Goal: Navigation & Orientation: Go to known website

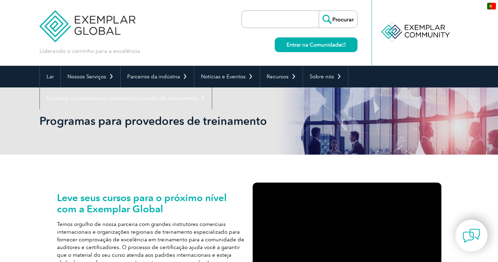
click at [491, 7] on img at bounding box center [491, 6] width 9 height 7
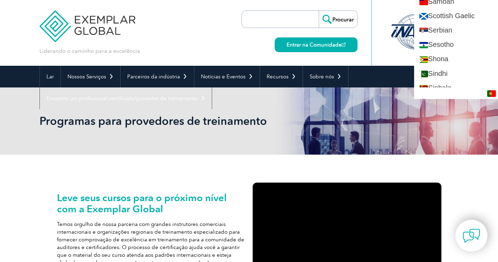
scroll to position [1084, 0]
click at [391, 16] on div at bounding box center [415, 32] width 70 height 38
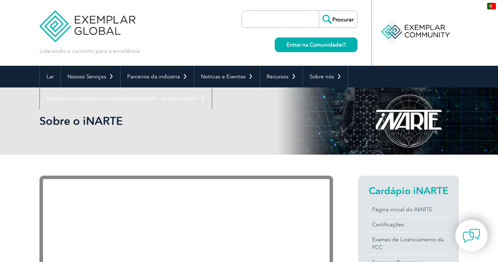
click at [165, 29] on div "Liderando o caminho para a excelência Procurar Entrar na Comunidade ▼" at bounding box center [248, 33] width 419 height 66
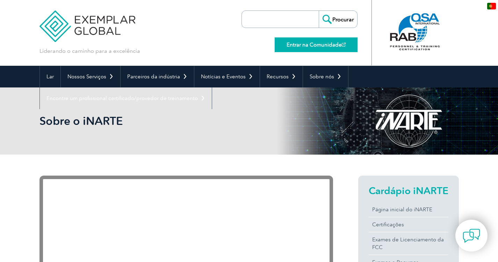
click at [329, 41] on link "Entrar na Comunidade" at bounding box center [316, 44] width 83 height 15
